Goal: Information Seeking & Learning: Learn about a topic

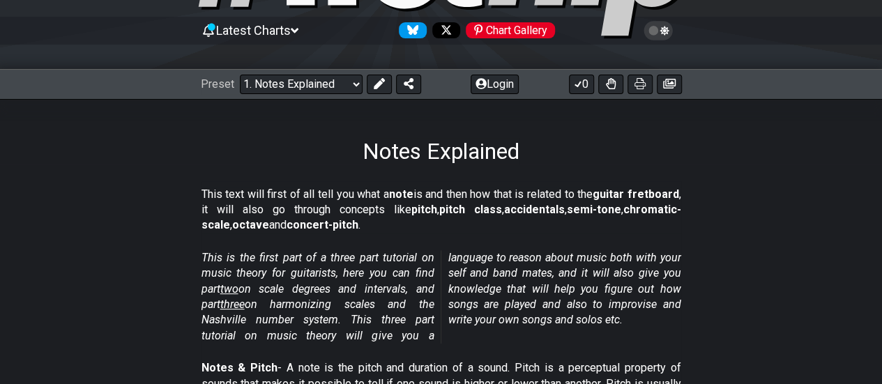
scroll to position [176, 0]
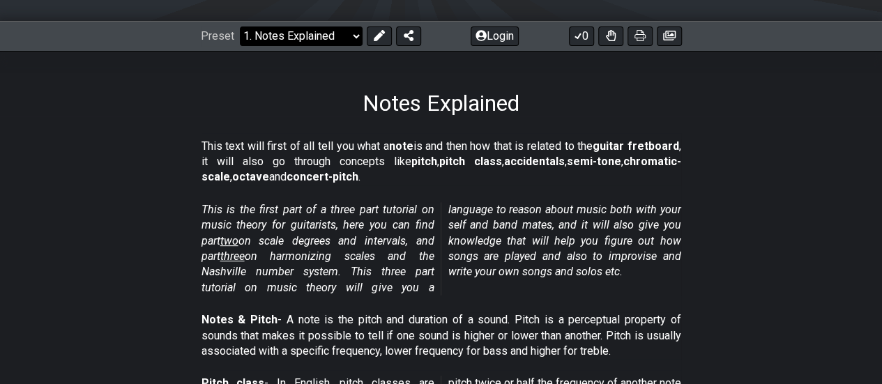
click at [286, 43] on select "Welcome to #fretflip! Initial Preset Custom Preset Minor Pentatonic Major Penta…" at bounding box center [301, 37] width 123 height 20
click at [688, 243] on section "This is the first part of a three part tutorial on music theory for guitarists,…" at bounding box center [441, 252] width 882 height 110
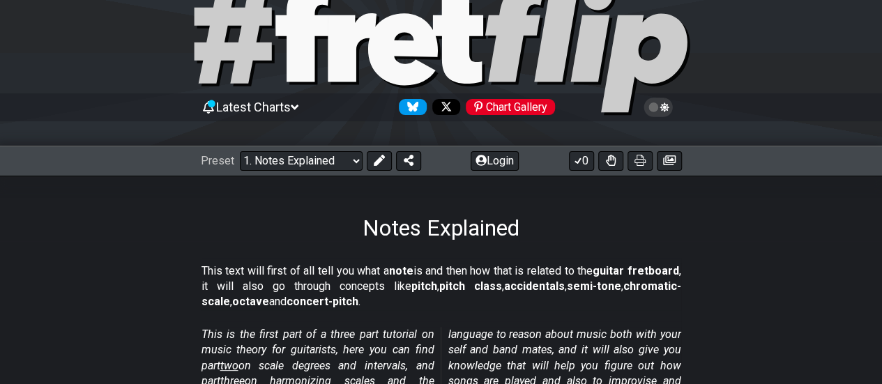
scroll to position [0, 0]
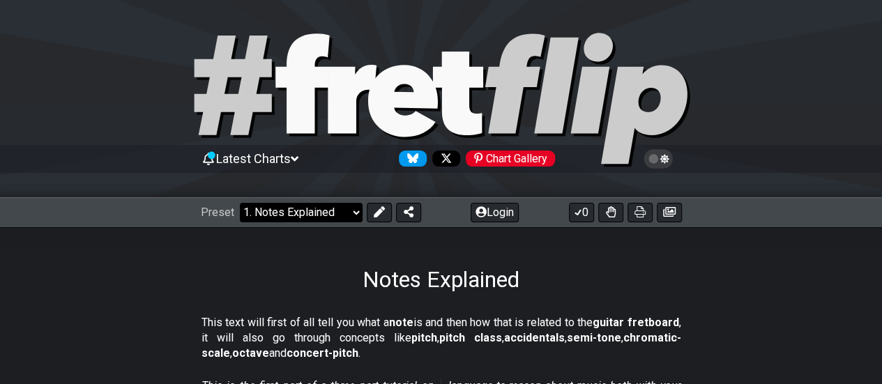
click at [294, 217] on select "Welcome to #fretflip! Initial Preset Custom Preset Minor Pentatonic Major Penta…" at bounding box center [301, 213] width 123 height 20
click at [840, 280] on div "Notes Explained" at bounding box center [441, 260] width 882 height 66
click at [322, 213] on select "Welcome to #fretflip! Initial Preset Custom Preset Minor Pentatonic Major Penta…" at bounding box center [301, 213] width 123 height 20
click at [707, 340] on section "This text will first of all tell you what a note is and then how that is relate…" at bounding box center [441, 341] width 882 height 63
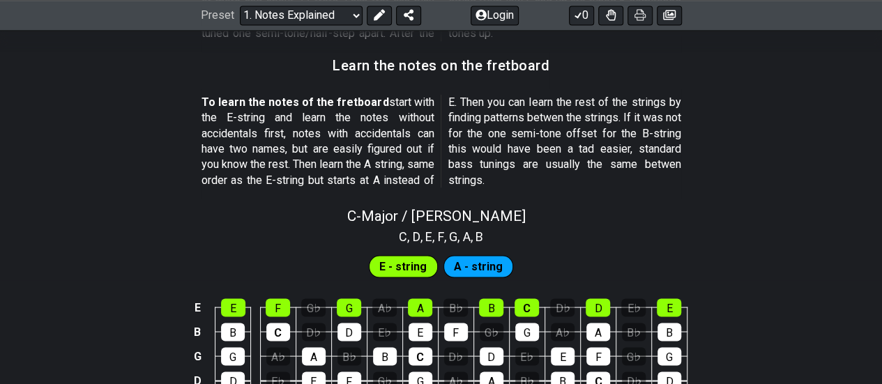
scroll to position [1230, 0]
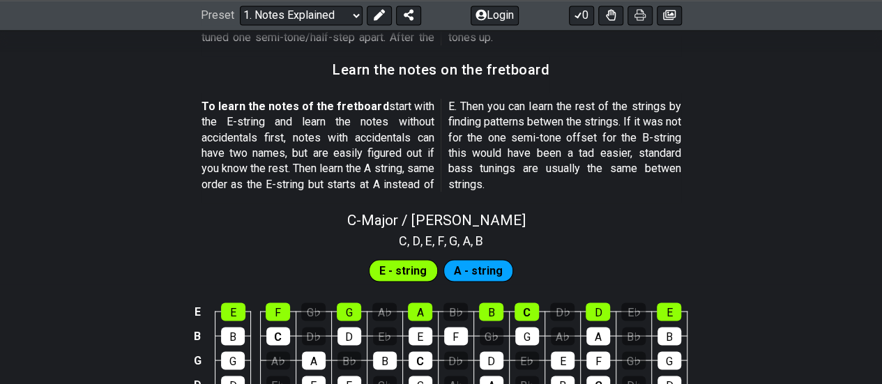
click at [421, 269] on span "E - string" at bounding box center [403, 271] width 47 height 20
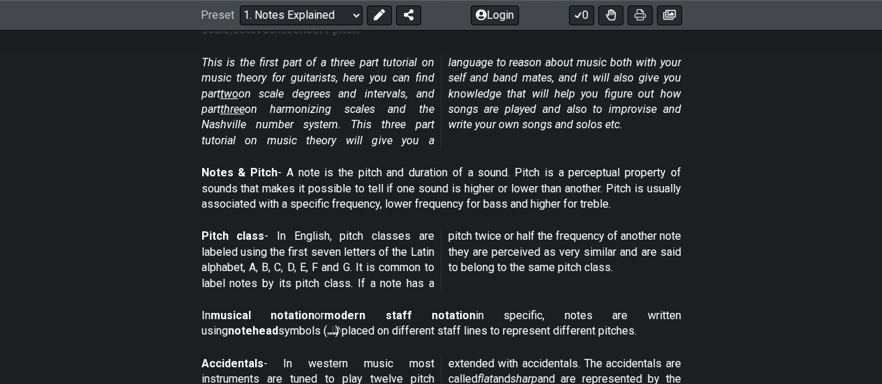
scroll to position [0, 0]
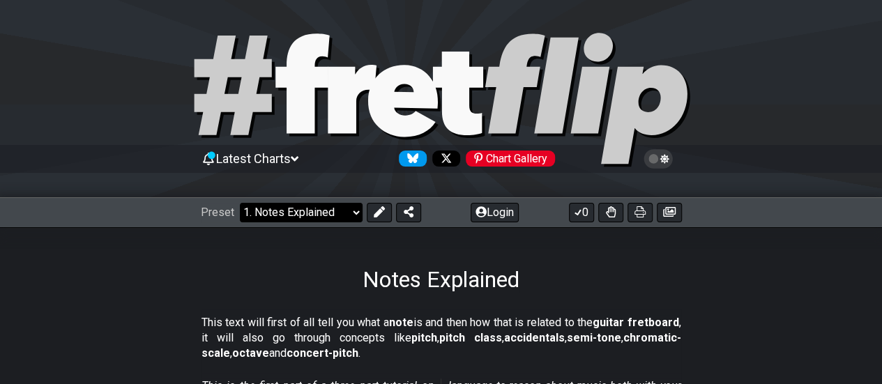
click at [309, 216] on select "Welcome to #fretflip! Initial Preset Custom Preset Minor Pentatonic Major Penta…" at bounding box center [301, 213] width 123 height 20
click at [240, 203] on select "Welcome to #fretflip! Initial Preset Custom Preset Minor Pentatonic Major Penta…" at bounding box center [301, 213] width 123 height 20
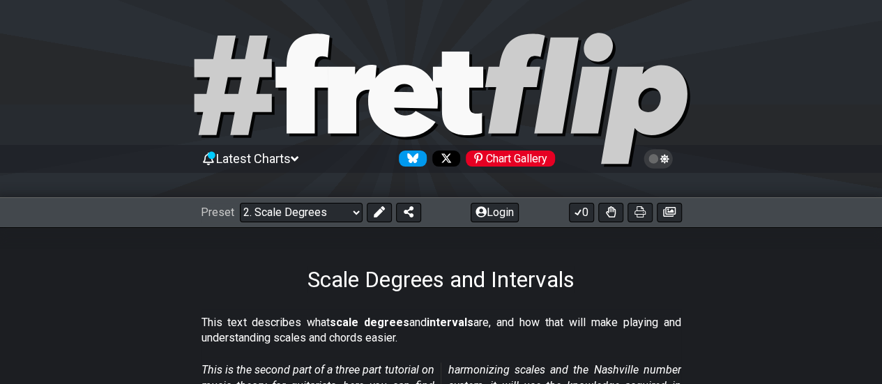
drag, startPoint x: 788, startPoint y: 3, endPoint x: 86, endPoint y: 94, distance: 707.6
click at [79, 98] on div at bounding box center [441, 102] width 882 height 142
select select "/welcome"
select select "C"
